Goal: Information Seeking & Learning: Compare options

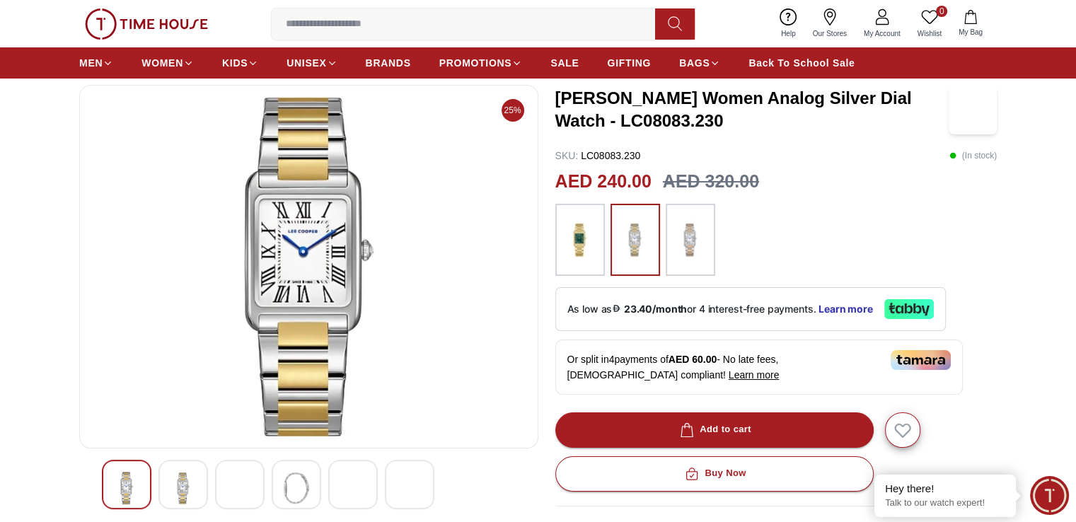
scroll to position [212, 0]
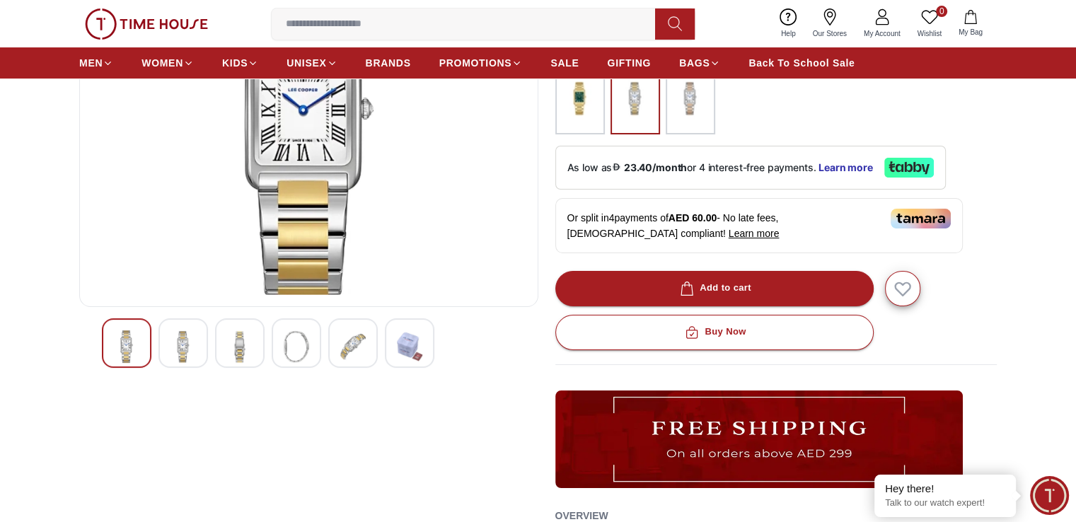
click at [194, 342] on img at bounding box center [182, 346] width 25 height 33
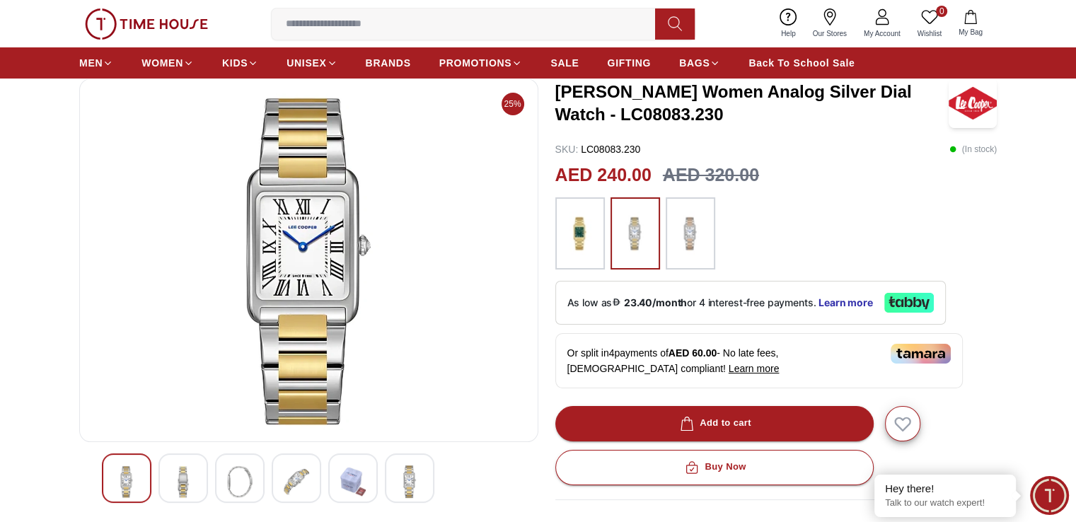
scroll to position [71, 0]
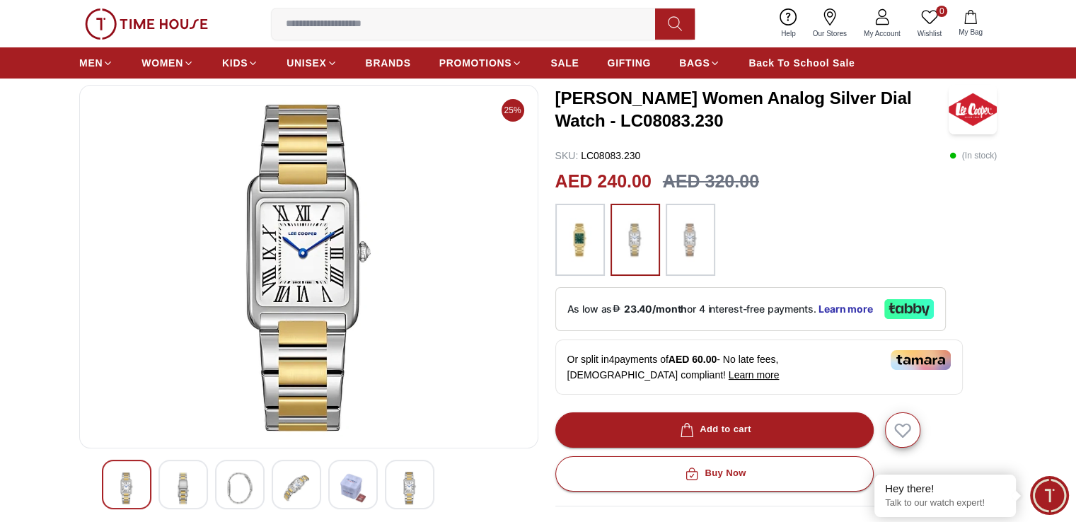
click at [249, 486] on img at bounding box center [239, 488] width 25 height 33
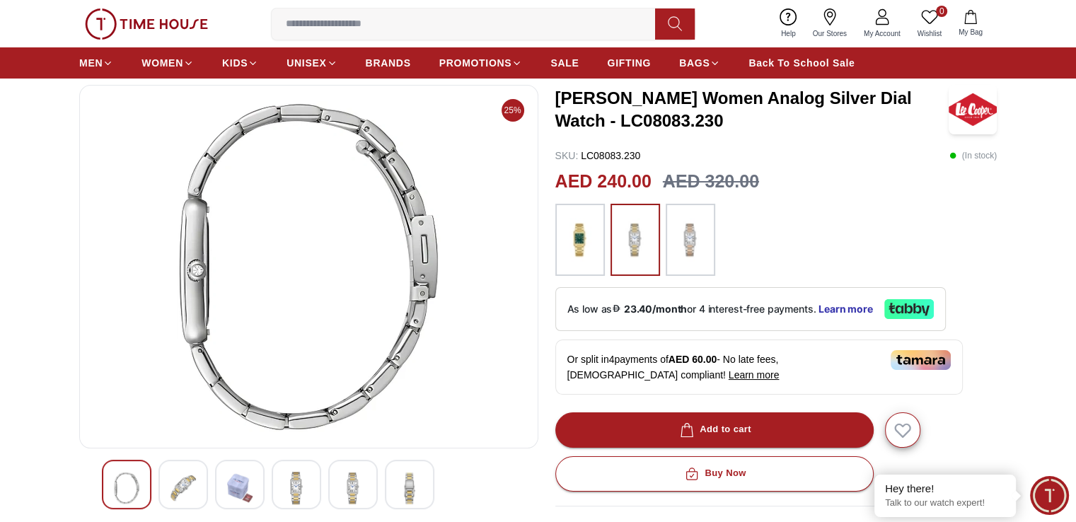
click at [305, 493] on img at bounding box center [296, 488] width 25 height 33
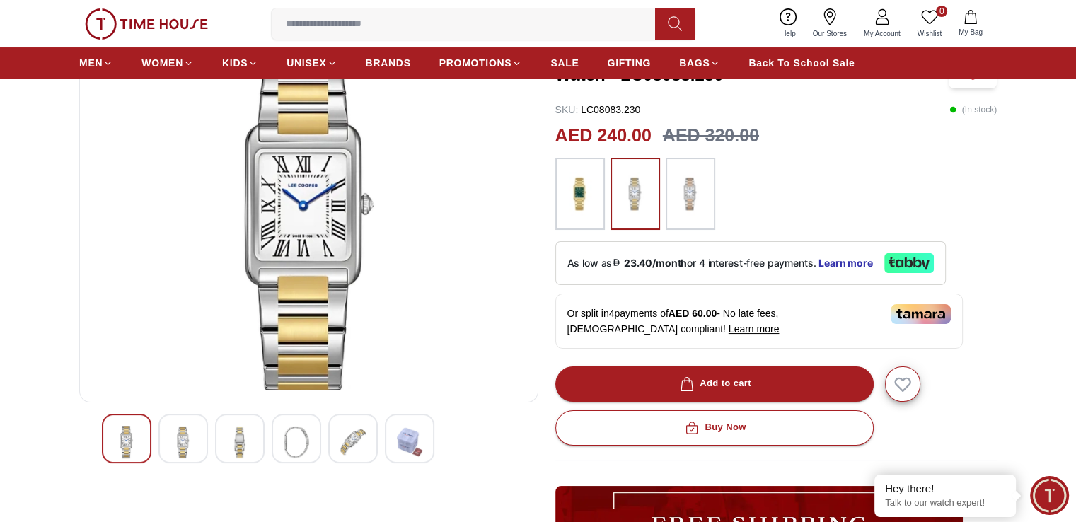
scroll to position [141, 0]
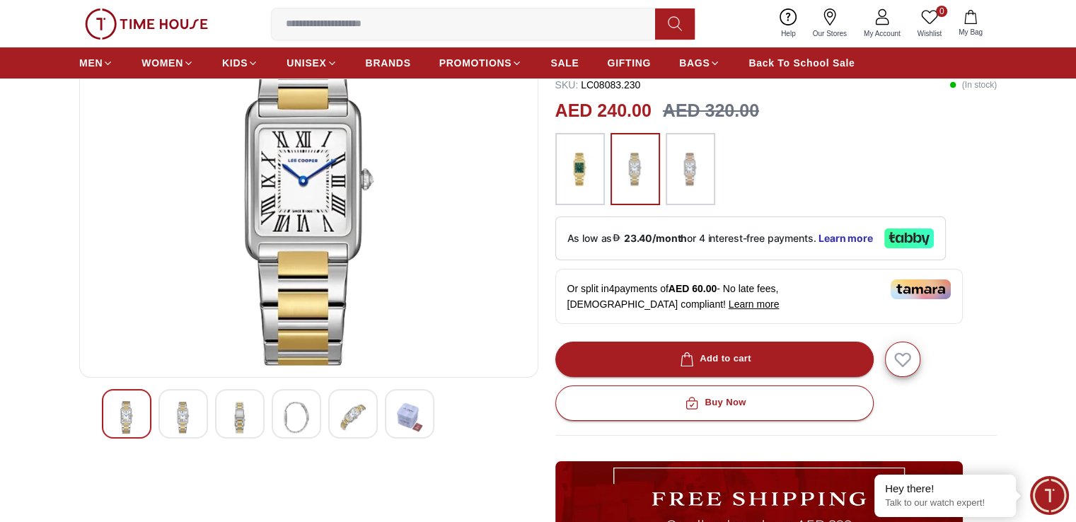
click at [357, 422] on img at bounding box center [352, 417] width 25 height 33
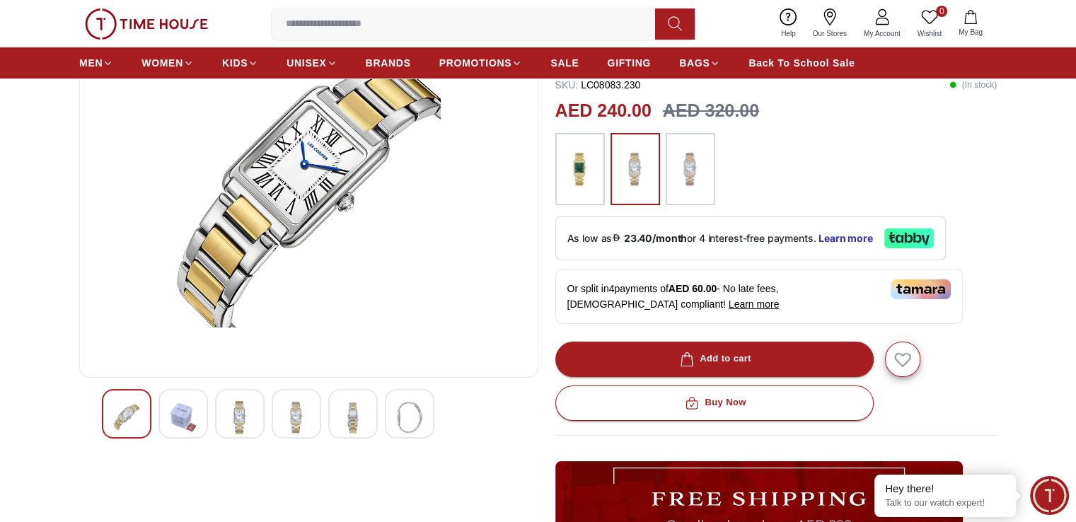
click at [399, 422] on img at bounding box center [409, 417] width 25 height 33
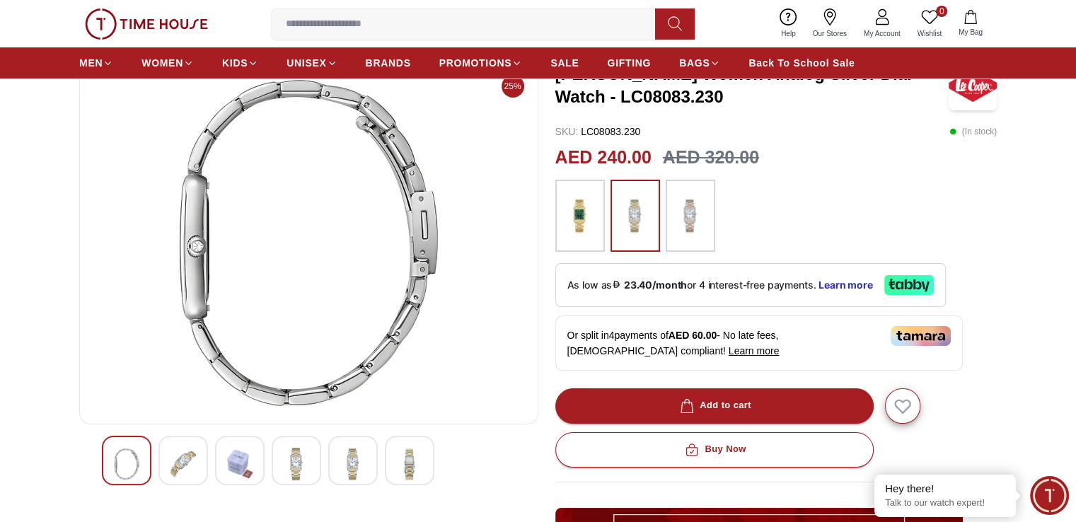
scroll to position [0, 0]
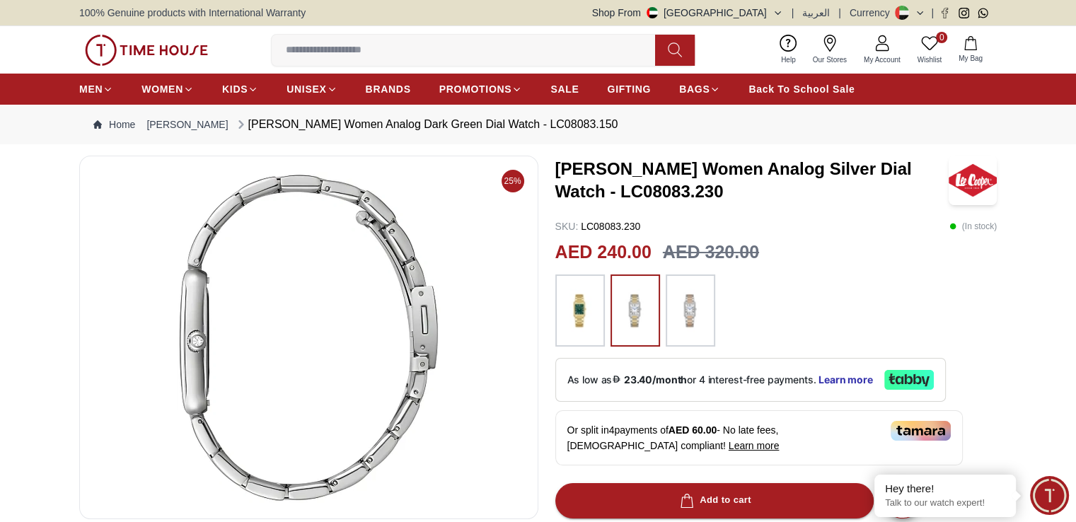
click at [212, 329] on img at bounding box center [308, 337] width 435 height 339
click at [199, 344] on img at bounding box center [308, 337] width 435 height 339
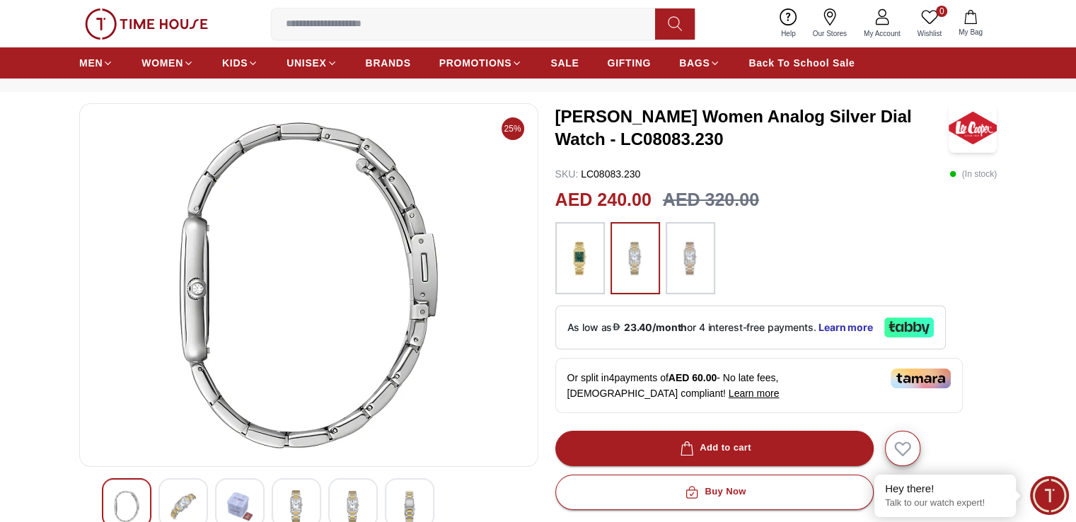
scroll to position [71, 0]
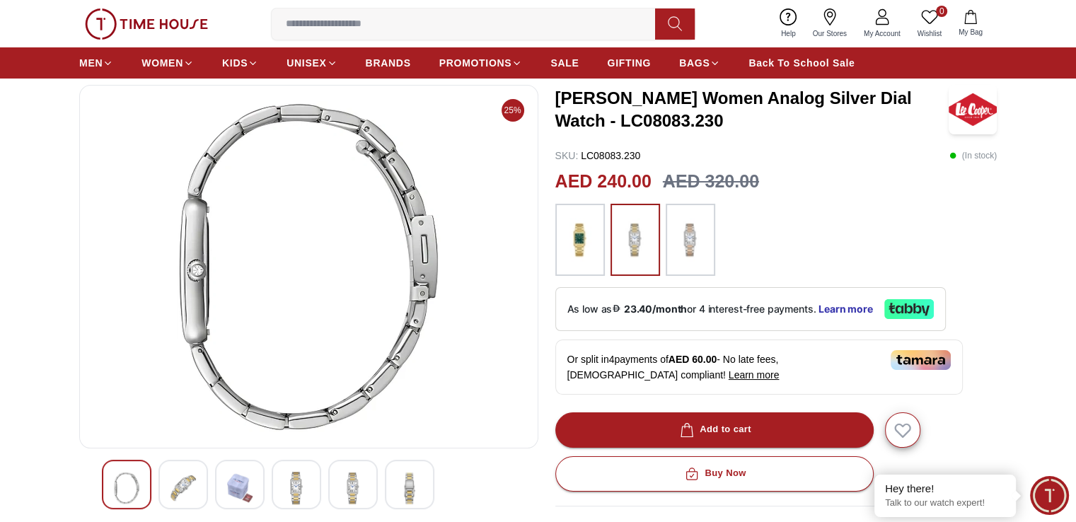
click at [590, 232] on img at bounding box center [579, 240] width 35 height 58
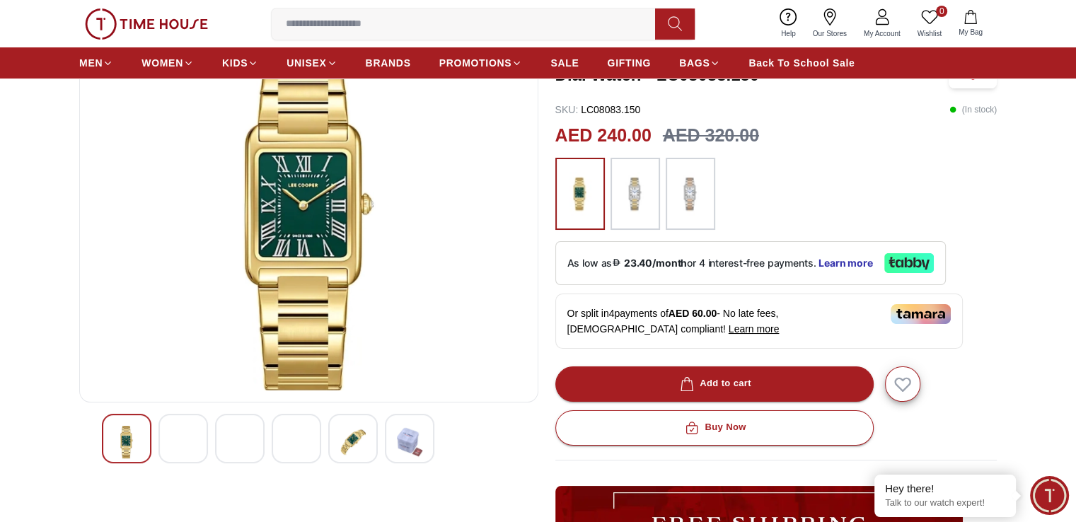
scroll to position [141, 0]
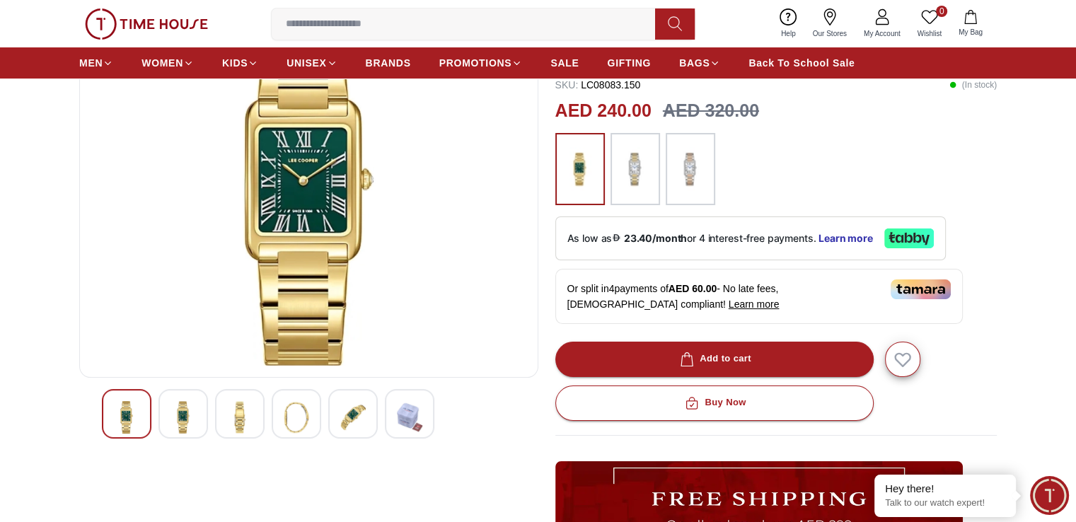
click at [232, 417] on img at bounding box center [239, 417] width 25 height 33
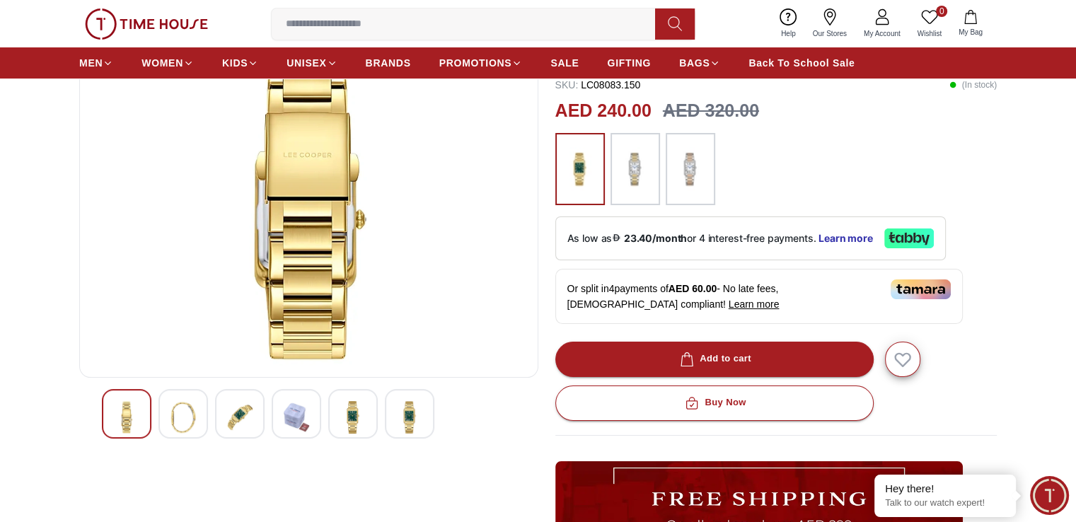
click at [685, 165] on img at bounding box center [689, 169] width 35 height 58
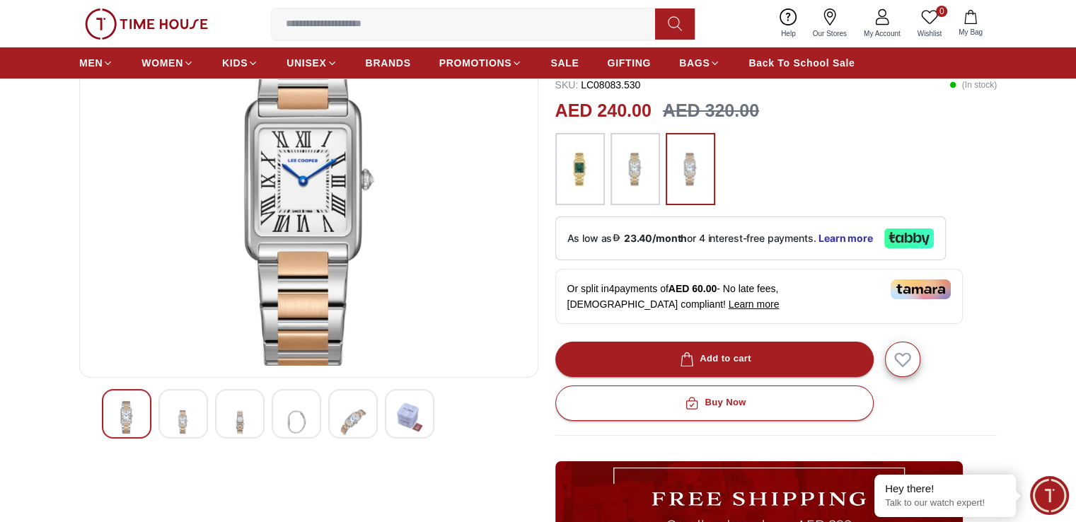
click at [243, 424] on img at bounding box center [239, 422] width 25 height 42
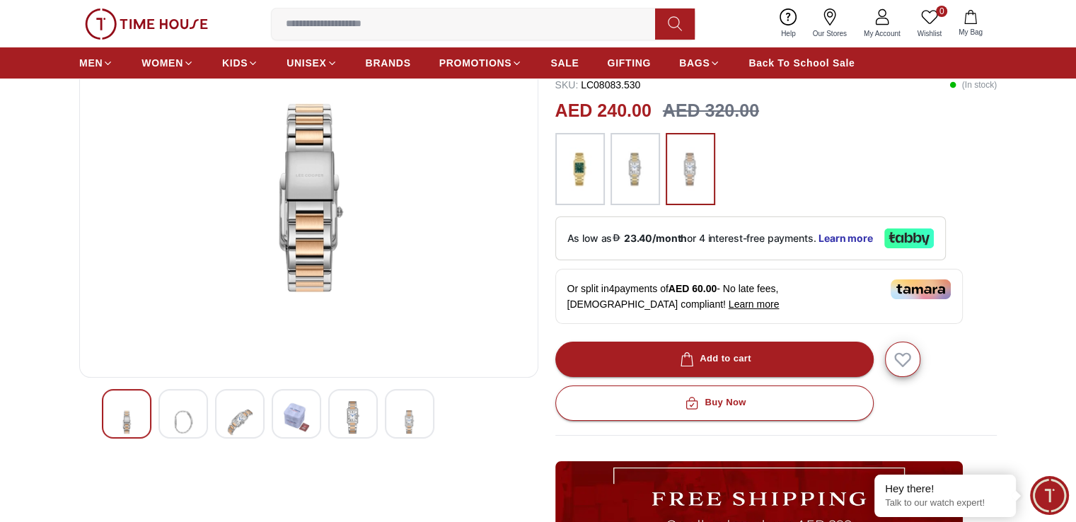
scroll to position [71, 0]
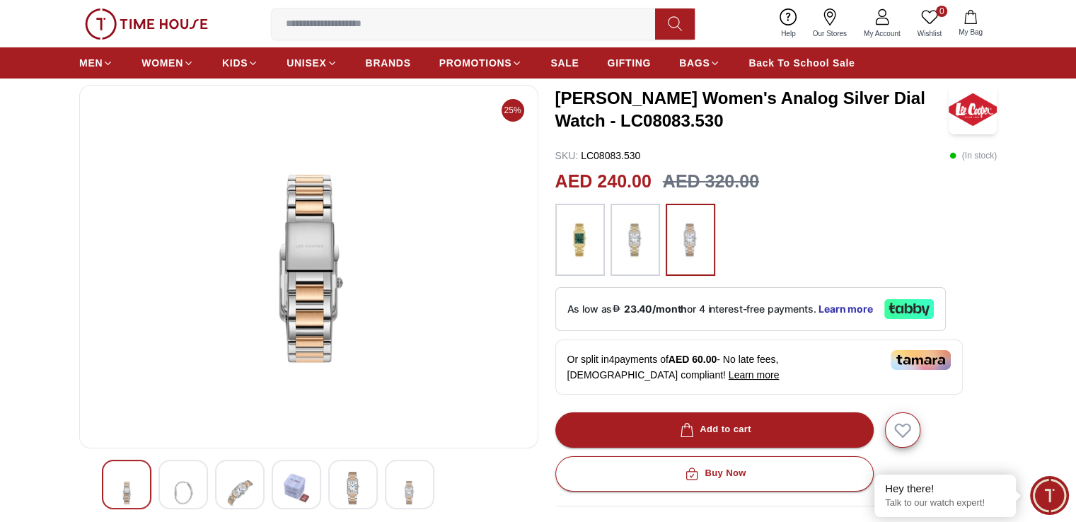
click at [356, 487] on img at bounding box center [352, 488] width 25 height 33
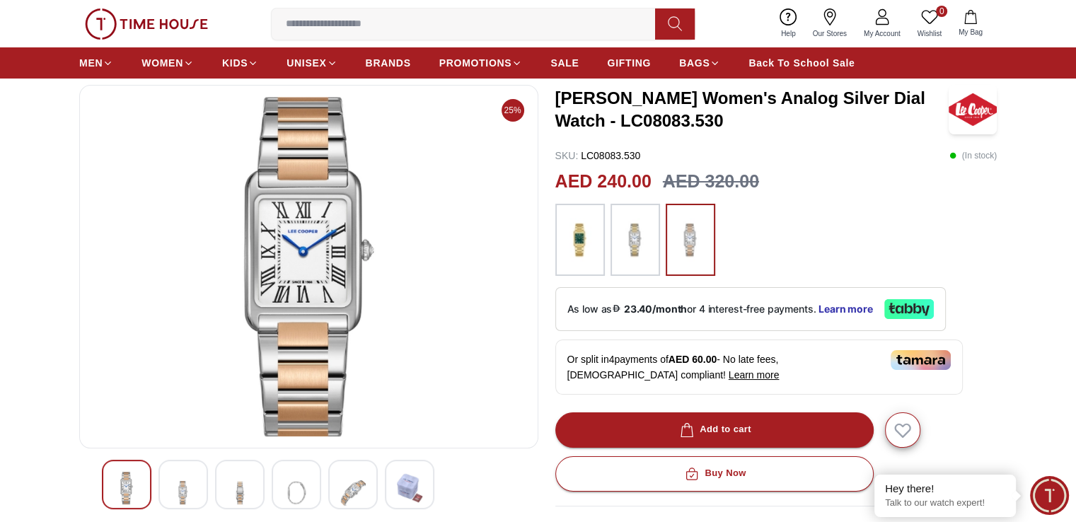
click at [414, 481] on img at bounding box center [409, 488] width 25 height 33
